Goal: Check status: Check status

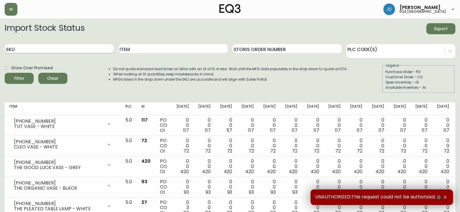
click at [39, 46] on input "SKU" at bounding box center [59, 48] width 109 height 9
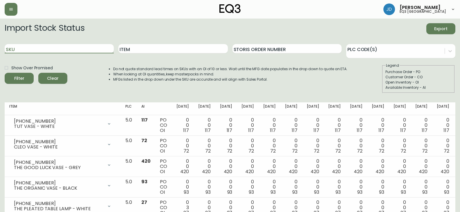
paste input "3020-423-32-A"
type input "3020-423-32-A"
drag, startPoint x: 58, startPoint y: 42, endPoint x: 57, endPoint y: 45, distance: 3.4
click at [57, 44] on div "SKU 3020-423-32-A" at bounding box center [59, 49] width 109 height 19
click at [55, 48] on input "3020-423-32-A" at bounding box center [59, 48] width 109 height 9
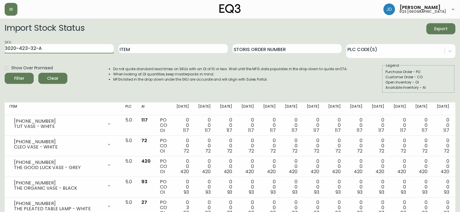
click at [5, 73] on button "Filter" at bounding box center [19, 78] width 29 height 11
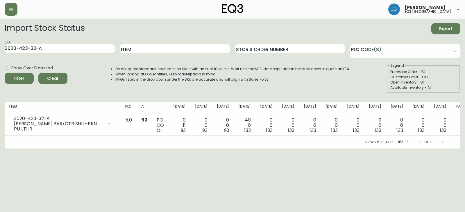
drag, startPoint x: 46, startPoint y: 50, endPoint x: 0, endPoint y: 49, distance: 46.5
click at [0, 49] on main "Import Stock Status Export SKU 3020-423-32-A Item Storis Order Number PLC Code(…" at bounding box center [232, 84] width 465 height 130
paste input "3020-423-4-B"
type input "3020-423-4-B"
click at [5, 73] on button "Filter" at bounding box center [19, 78] width 29 height 11
